Goal: Task Accomplishment & Management: Use online tool/utility

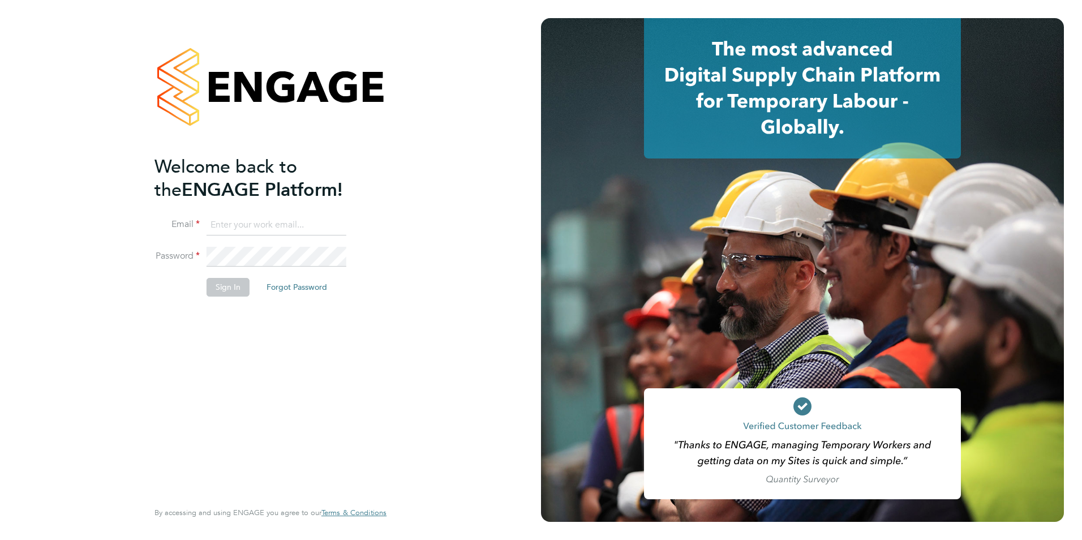
type input "[PERSON_NAME][EMAIL_ADDRESS][DOMAIN_NAME]"
click at [230, 298] on li "Sign In Forgot Password" at bounding box center [264, 292] width 221 height 29
click at [223, 288] on button "Sign In" at bounding box center [227, 287] width 43 height 18
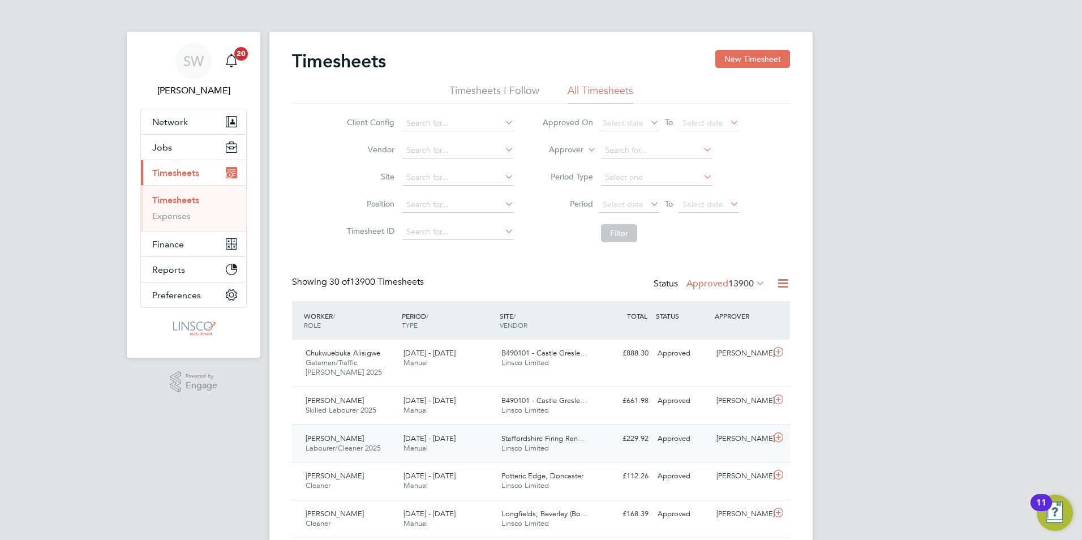
click at [347, 440] on span "Kirstie Rowley" at bounding box center [334, 438] width 58 height 10
